Goal: Task Accomplishment & Management: Manage account settings

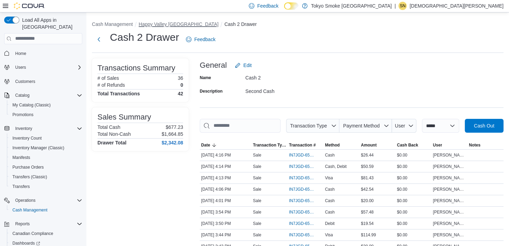
click at [162, 23] on button "Happy Valley Goose Bay" at bounding box center [179, 24] width 80 height 6
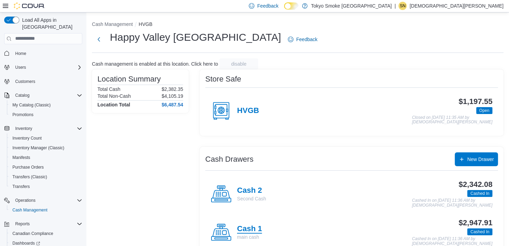
click at [250, 230] on h4 "Cash 1" at bounding box center [249, 229] width 25 height 9
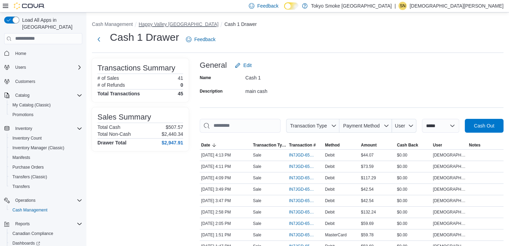
click at [164, 25] on button "Happy Valley Goose Bay" at bounding box center [179, 24] width 80 height 6
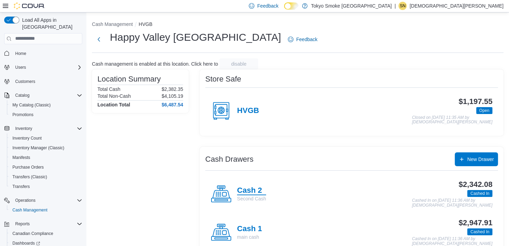
click at [255, 188] on h4 "Cash 2" at bounding box center [251, 190] width 29 height 9
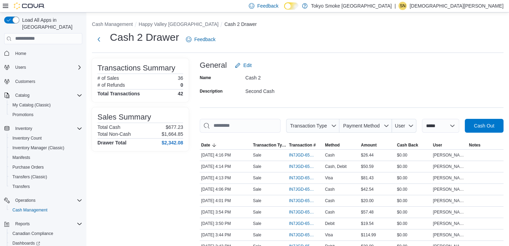
click at [484, 4] on p "Shiran Norbert" at bounding box center [457, 6] width 94 height 8
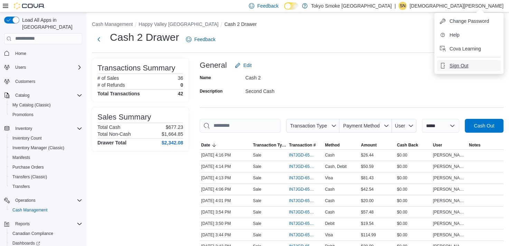
click at [454, 69] on button "Sign Out" at bounding box center [470, 65] width 64 height 11
